Goal: Book appointment/travel/reservation

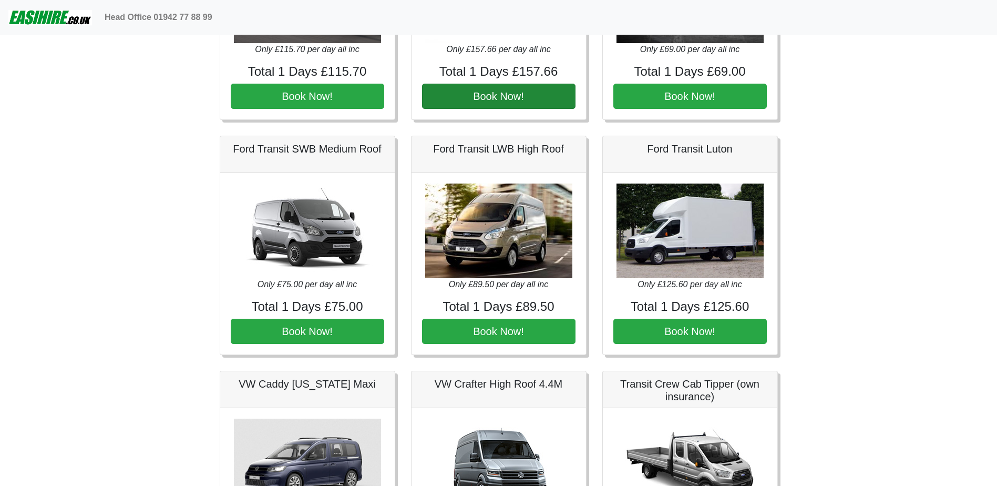
scroll to position [421, 0]
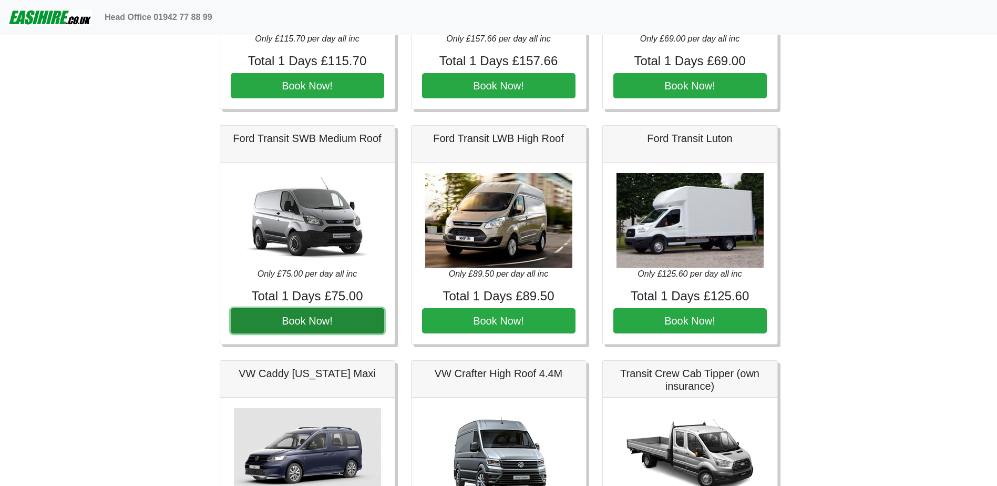
click at [312, 312] on button "Book Now!" at bounding box center [308, 320] width 154 height 25
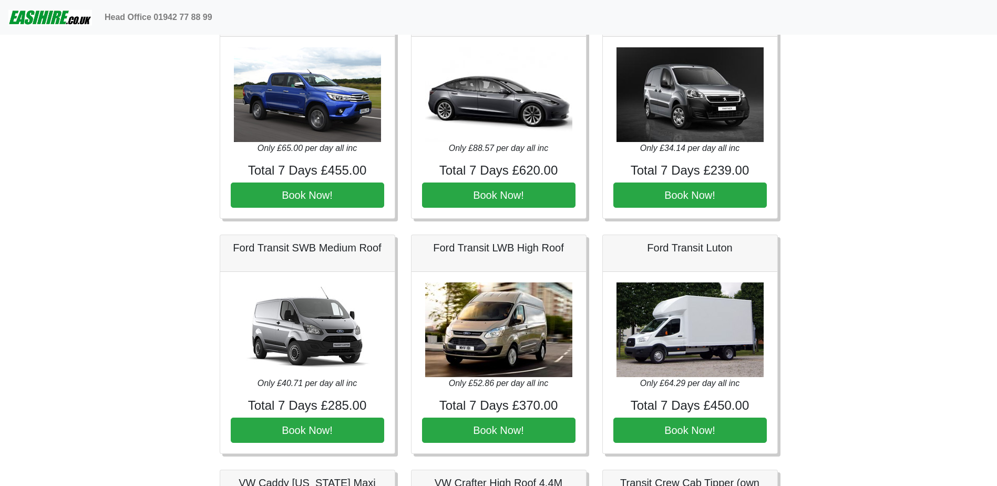
scroll to position [315, 0]
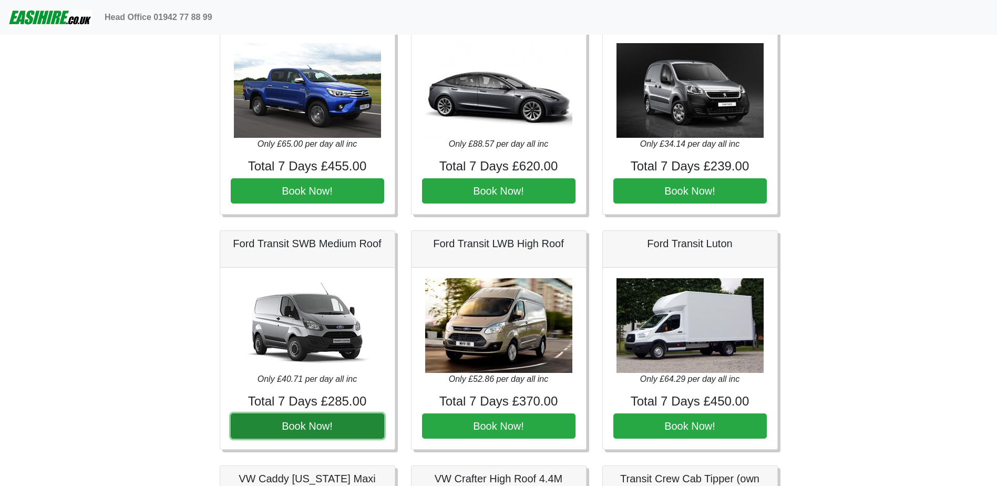
click at [315, 425] on button "Book Now!" at bounding box center [308, 425] width 154 height 25
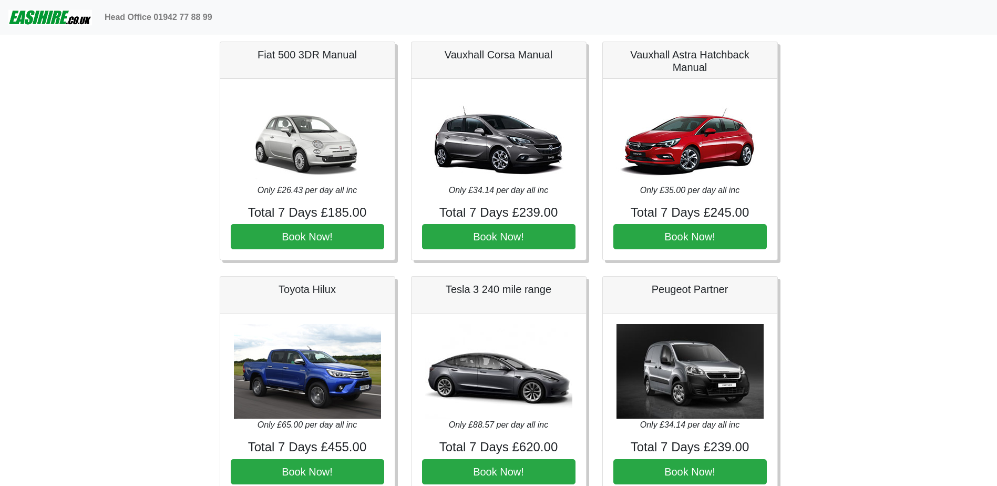
scroll to position [0, 0]
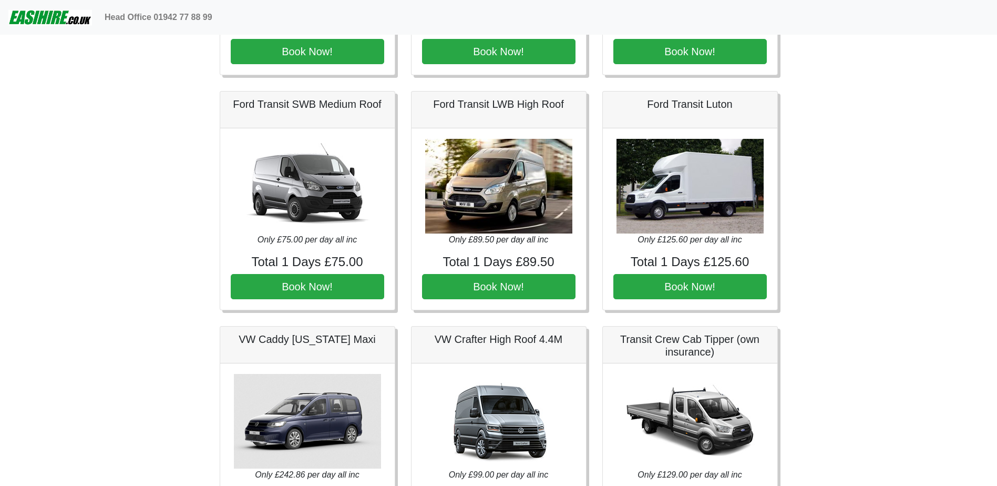
scroll to position [473, 0]
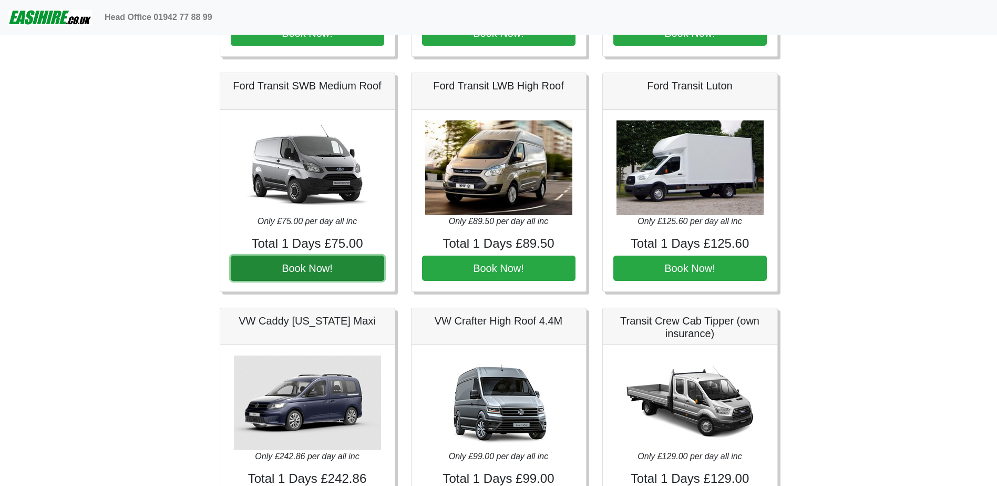
click at [330, 266] on button "Book Now!" at bounding box center [308, 267] width 154 height 25
click at [331, 265] on button "Book Now!" at bounding box center [308, 267] width 154 height 25
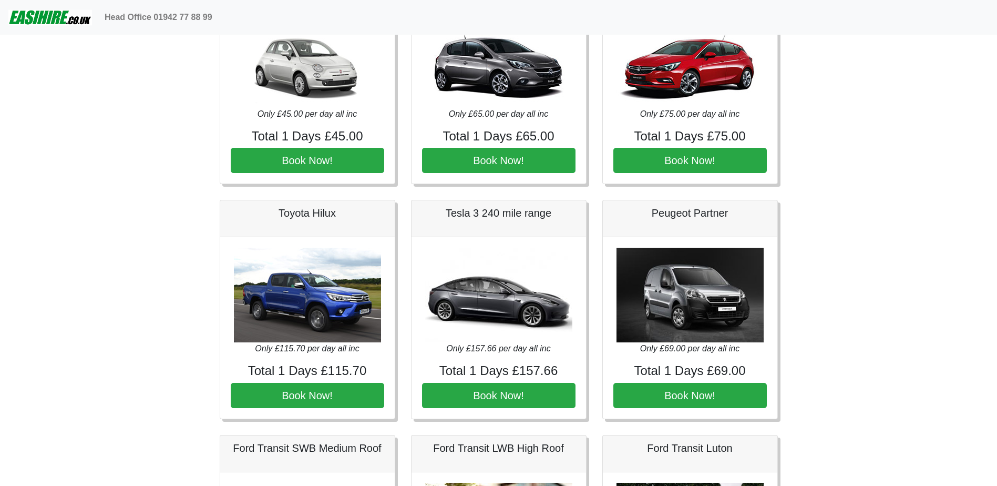
scroll to position [0, 0]
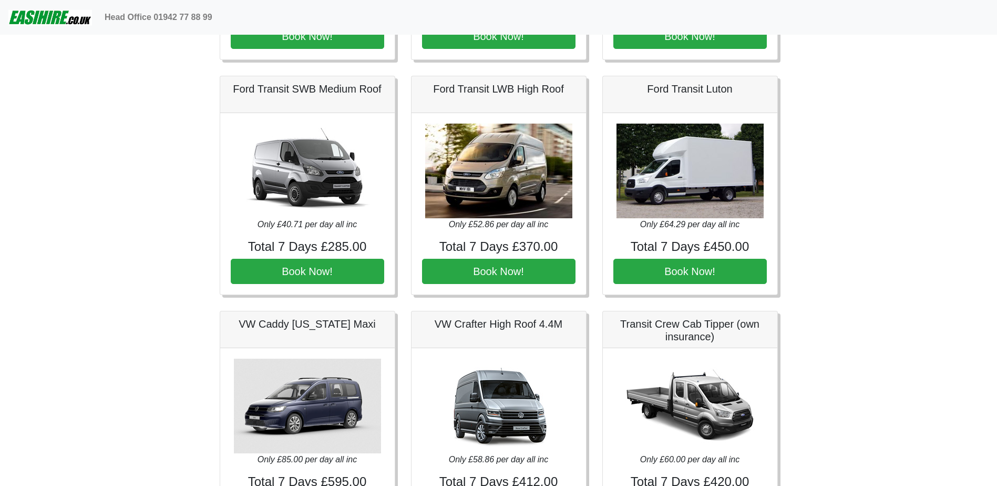
scroll to position [473, 0]
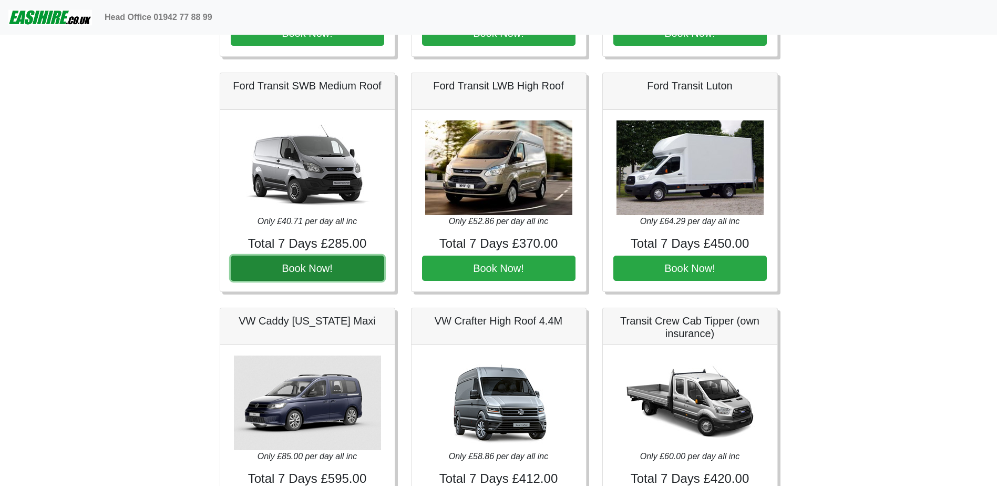
click at [306, 262] on button "Book Now!" at bounding box center [308, 267] width 154 height 25
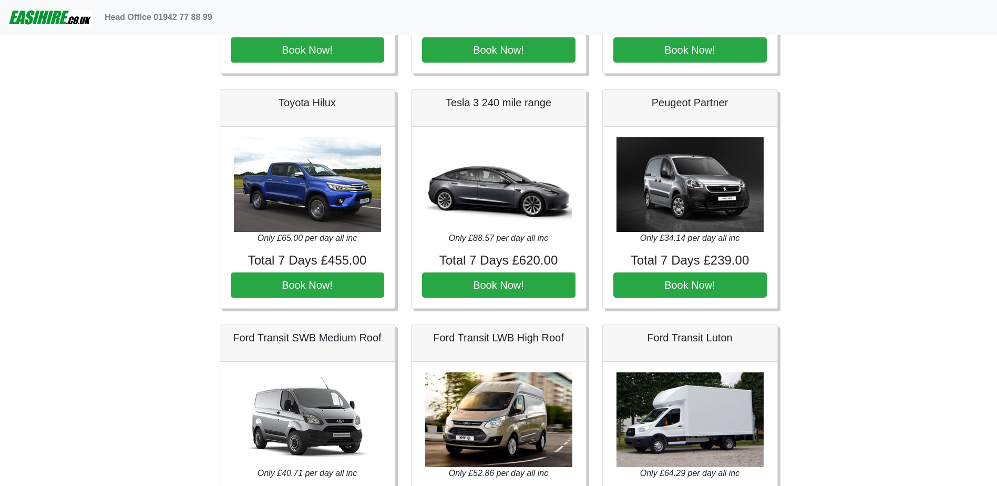
scroll to position [210, 0]
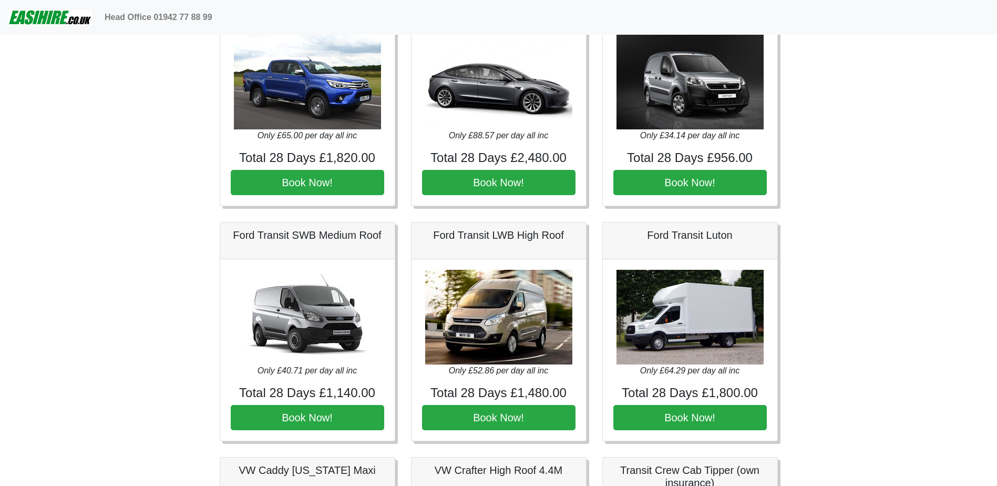
scroll to position [421, 0]
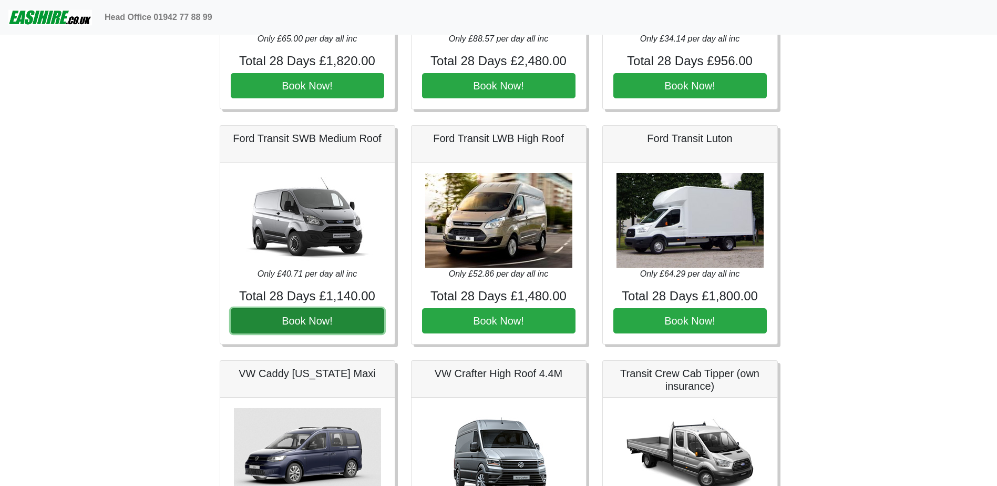
click at [280, 317] on button "Book Now!" at bounding box center [308, 320] width 154 height 25
